Goal: Book appointment/travel/reservation

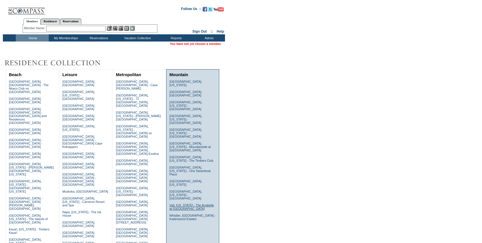
click at [184, 204] on link "Vail, [US_STATE] - The Arrabelle at [GEOGRAPHIC_DATA]" at bounding box center [191, 207] width 44 height 7
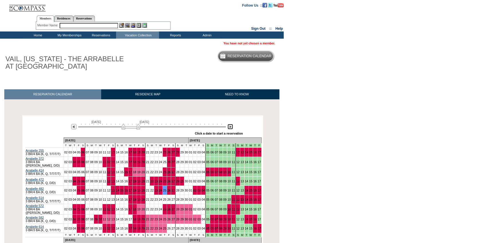
click at [229, 129] on img at bounding box center [229, 126] width 5 height 5
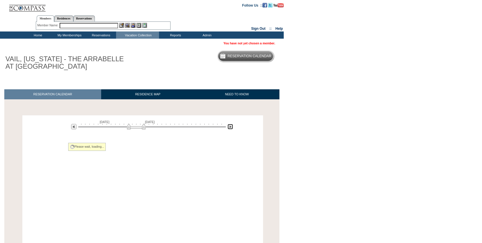
click at [229, 129] on img at bounding box center [229, 126] width 5 height 5
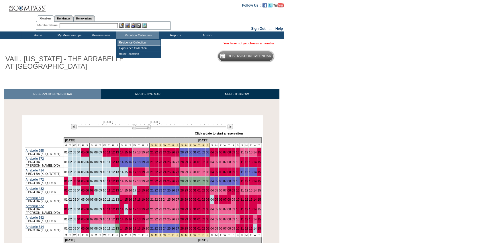
click at [136, 45] on td "Residence Collection" at bounding box center [138, 43] width 43 height 6
